Goal: Task Accomplishment & Management: Manage account settings

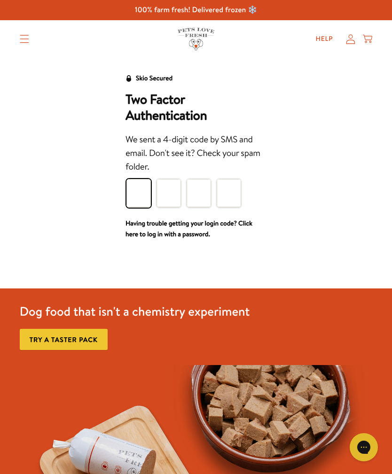
click at [140, 197] on input "Please enter your pin code" at bounding box center [138, 193] width 24 height 28
type input "3"
type input "9"
type input "4"
type input "2"
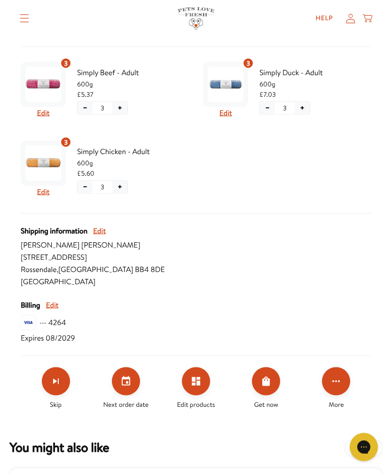
scroll to position [215, 0]
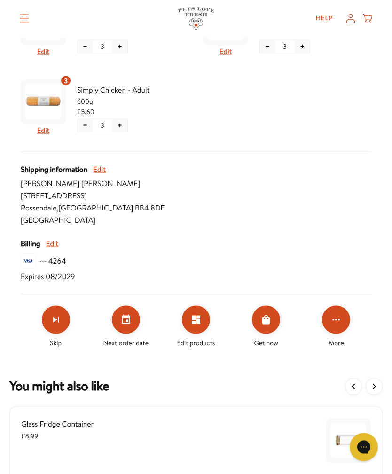
click at [126, 322] on icon "Set your next order date" at bounding box center [125, 319] width 11 height 11
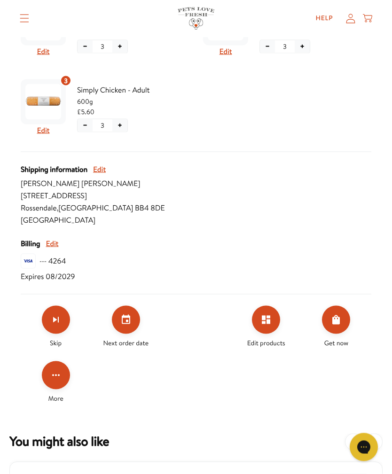
scroll to position [277, 0]
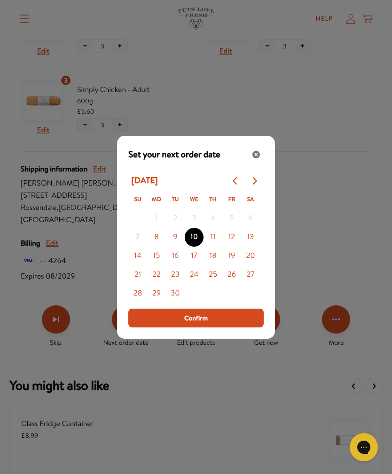
click at [195, 265] on button "17" at bounding box center [194, 256] width 19 height 19
click at [226, 327] on button "Confirm" at bounding box center [195, 318] width 135 height 19
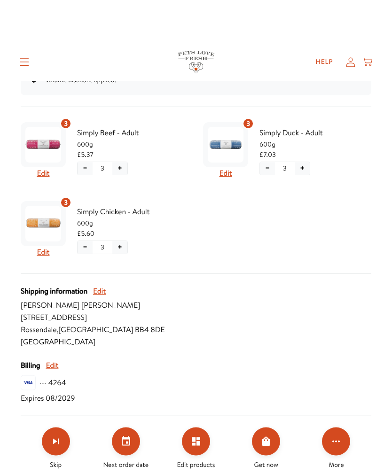
scroll to position [0, 0]
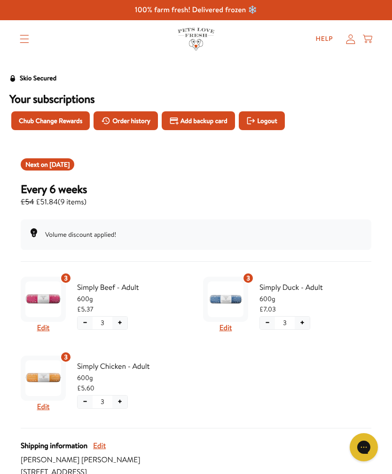
click at [70, 122] on span "Chub Change Rewards" at bounding box center [50, 121] width 63 height 10
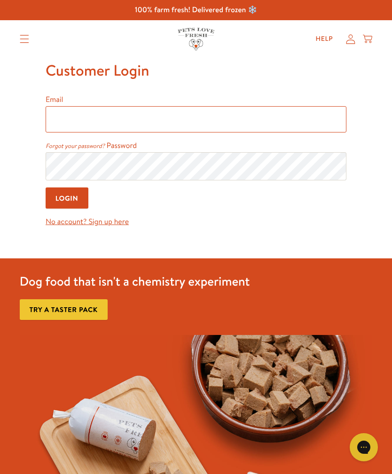
type input "[EMAIL_ADDRESS][DOMAIN_NAME]"
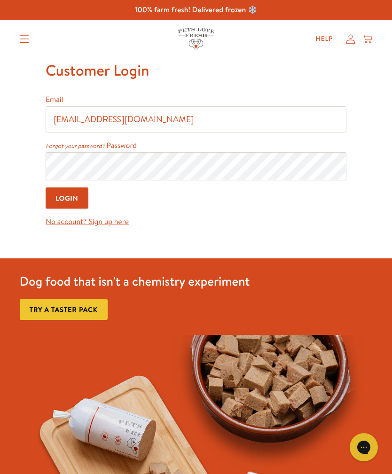
click at [68, 199] on input "Login" at bounding box center [67, 197] width 43 height 21
